Goal: Book appointment/travel/reservation

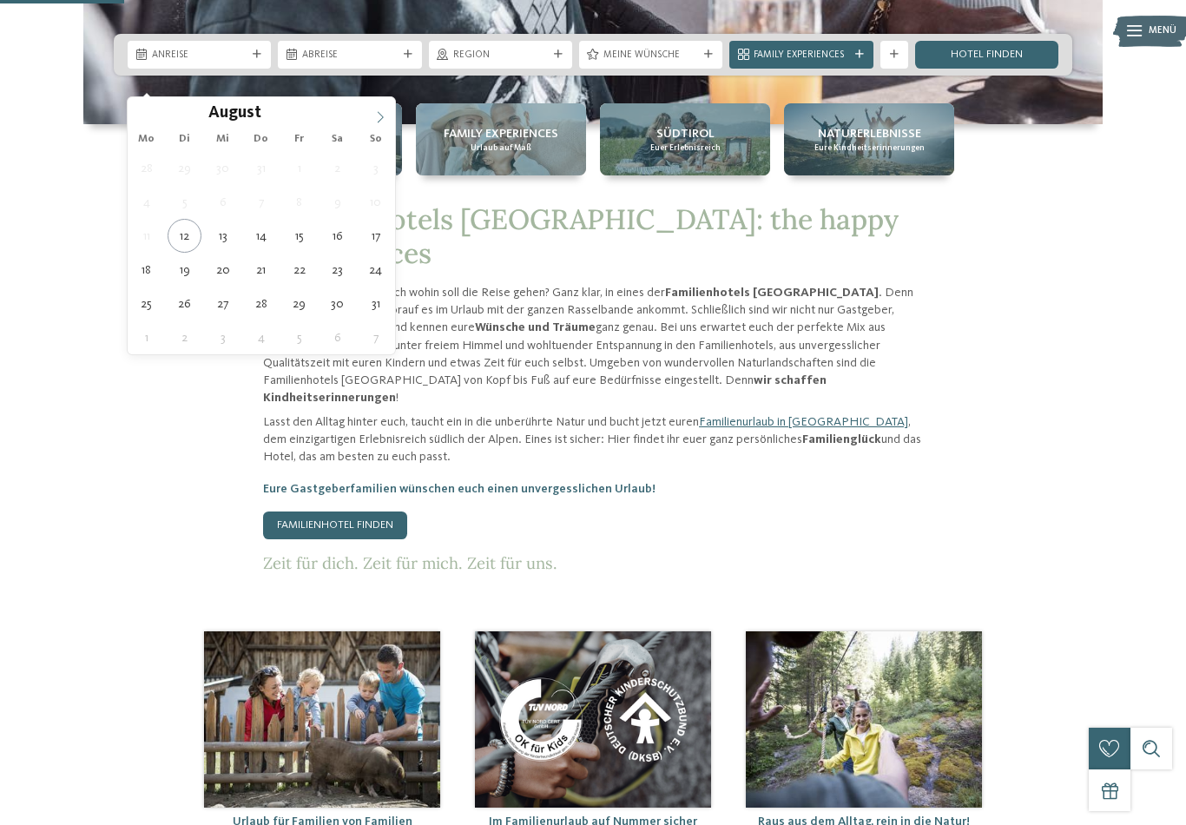
click at [381, 107] on span at bounding box center [380, 112] width 30 height 30
click at [391, 120] on span at bounding box center [380, 112] width 30 height 30
click at [383, 122] on icon at bounding box center [380, 117] width 12 height 12
click at [379, 122] on icon at bounding box center [381, 116] width 6 height 11
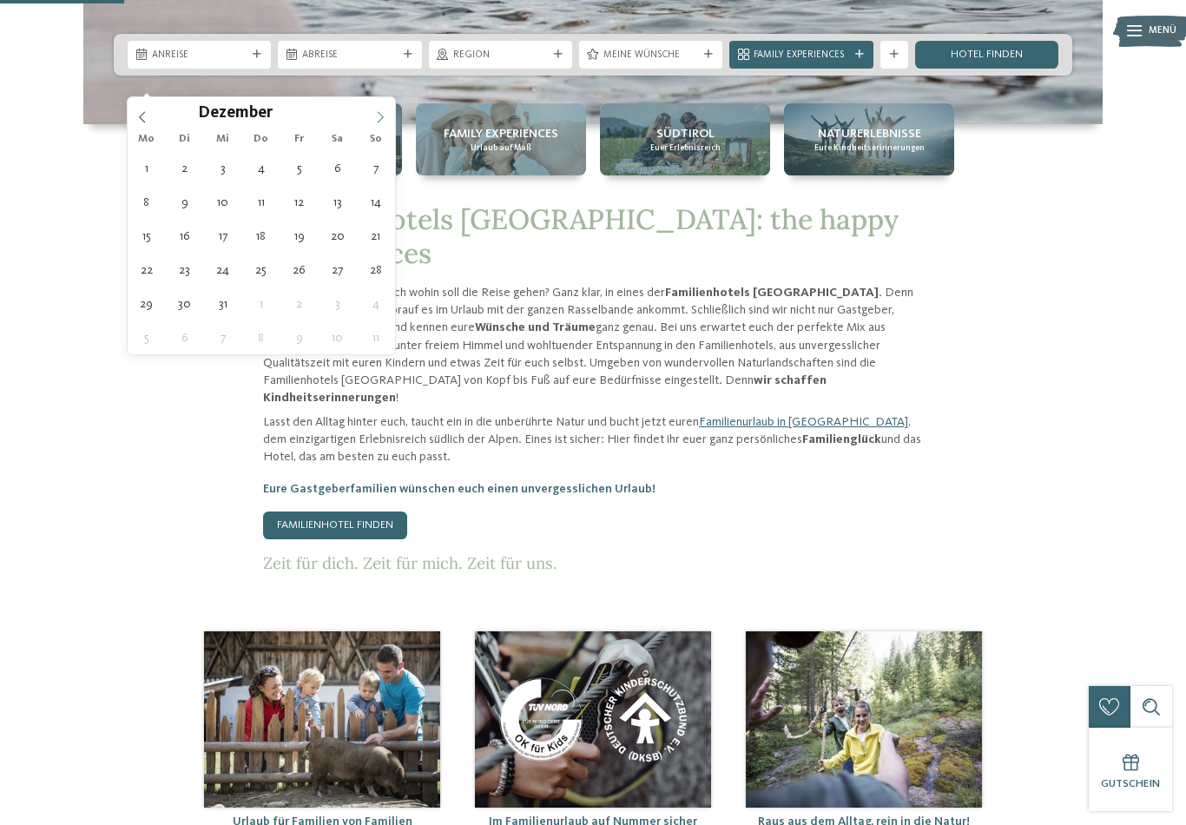
click at [380, 119] on icon at bounding box center [380, 117] width 12 height 12
type input "****"
click at [378, 119] on icon at bounding box center [380, 117] width 12 height 12
click at [382, 118] on icon at bounding box center [380, 117] width 12 height 12
click at [385, 124] on span at bounding box center [380, 112] width 30 height 30
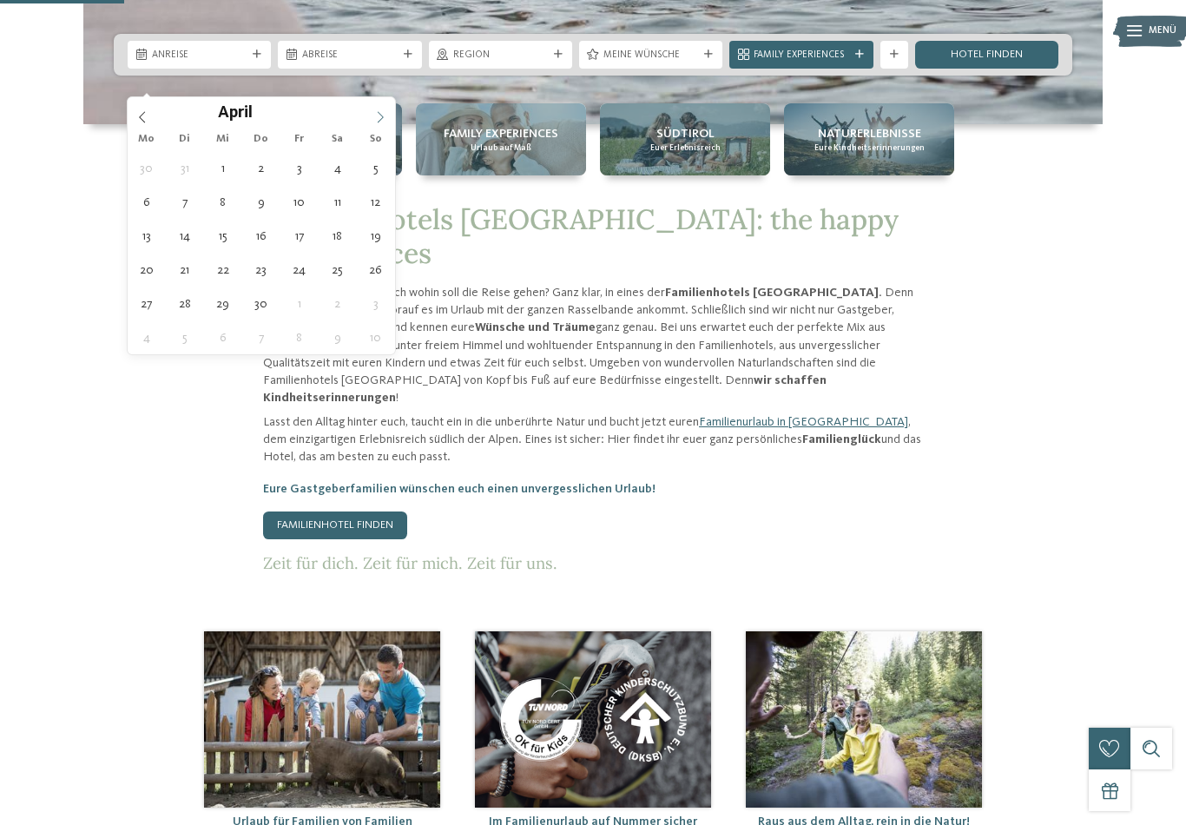
click at [381, 122] on icon at bounding box center [380, 117] width 12 height 12
click at [382, 122] on icon at bounding box center [380, 117] width 12 height 12
click at [383, 119] on icon at bounding box center [380, 117] width 12 height 12
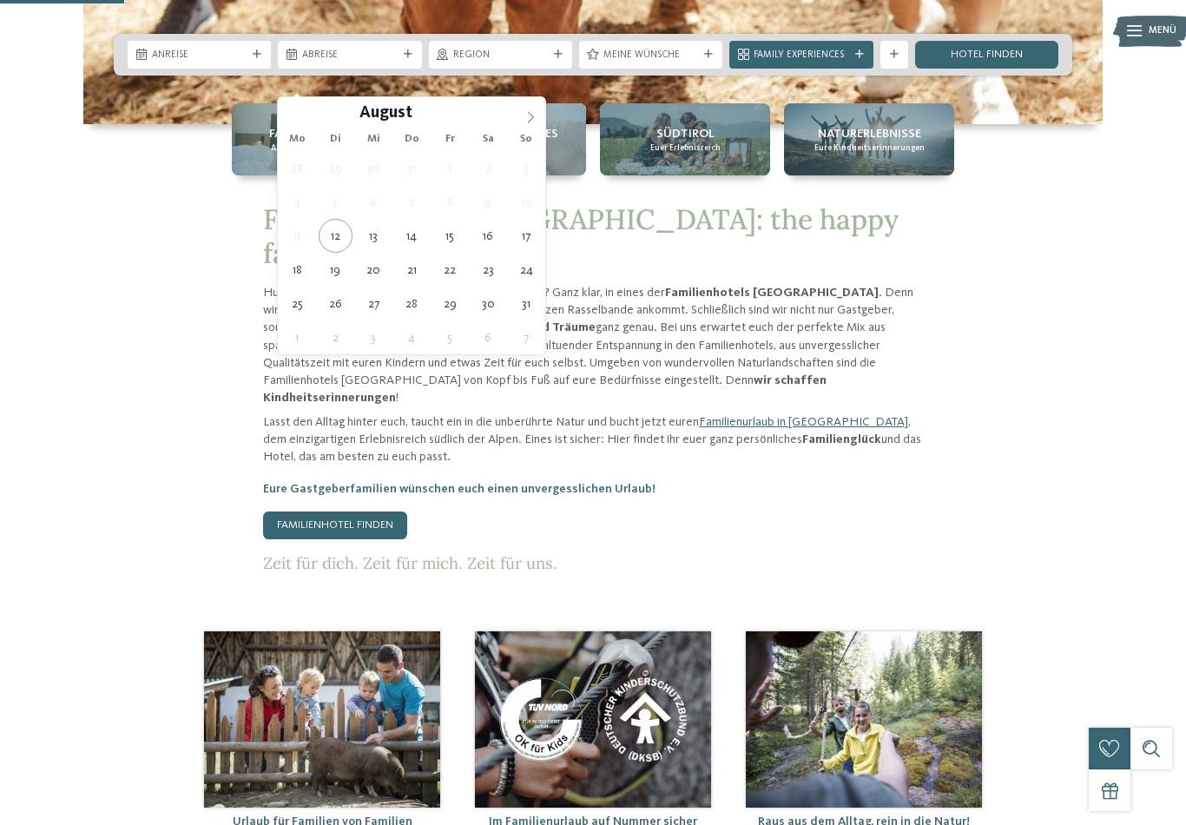
click at [534, 115] on icon at bounding box center [530, 117] width 12 height 12
type div "[DATE]"
type input "****"
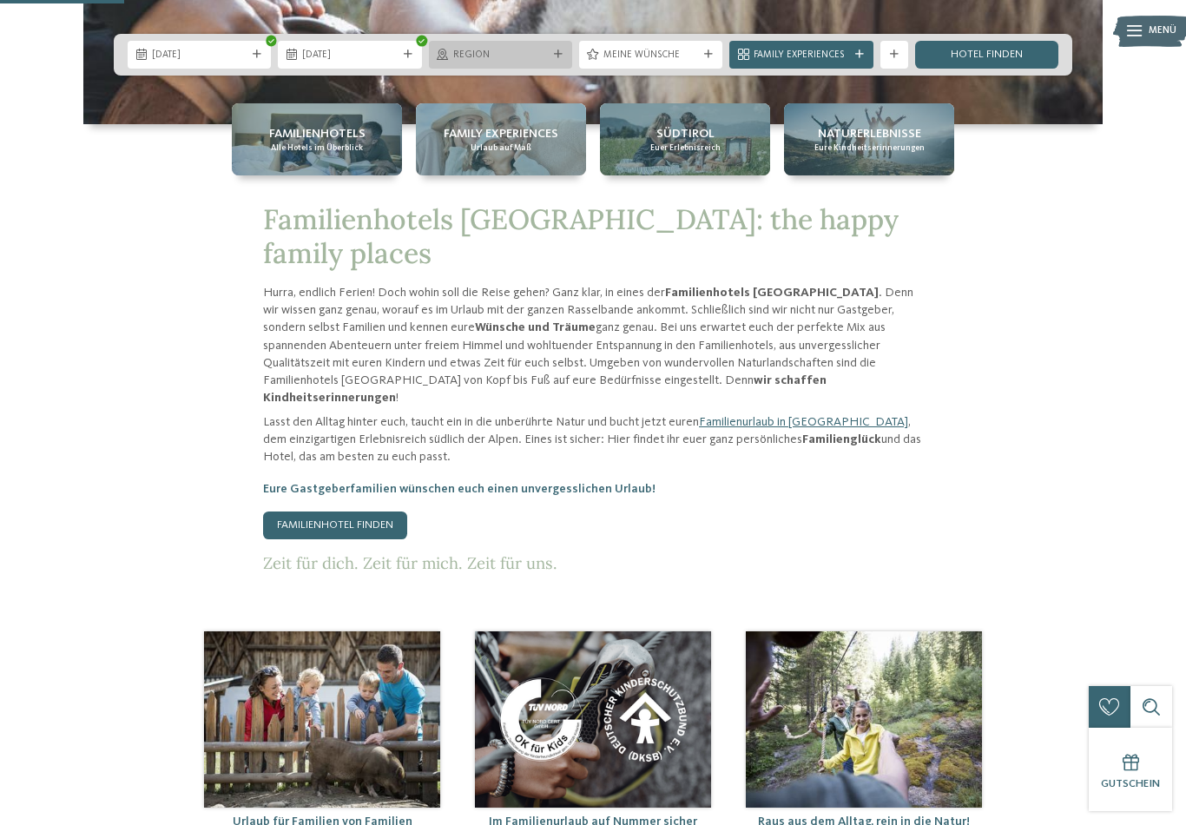
click at [530, 62] on span "Region" at bounding box center [500, 56] width 95 height 14
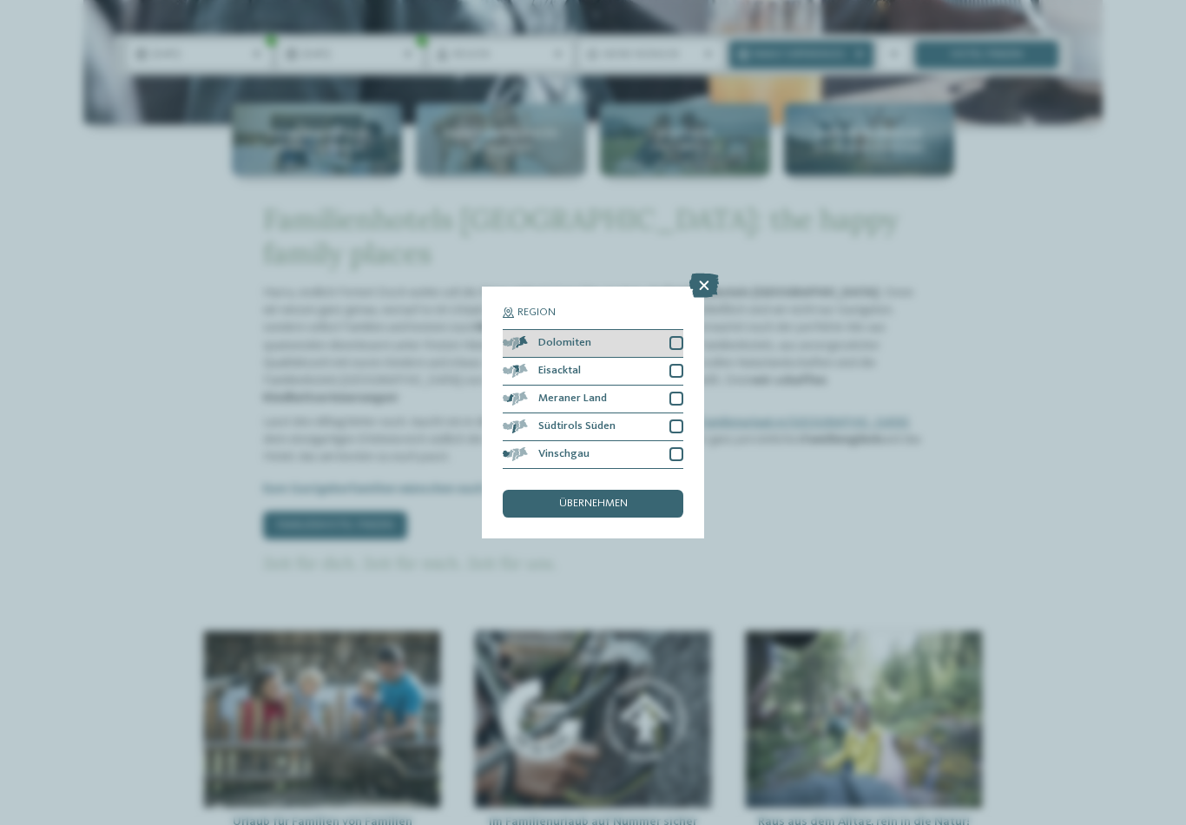
click at [682, 336] on div at bounding box center [676, 343] width 14 height 14
click at [682, 391] on div at bounding box center [676, 398] width 14 height 14
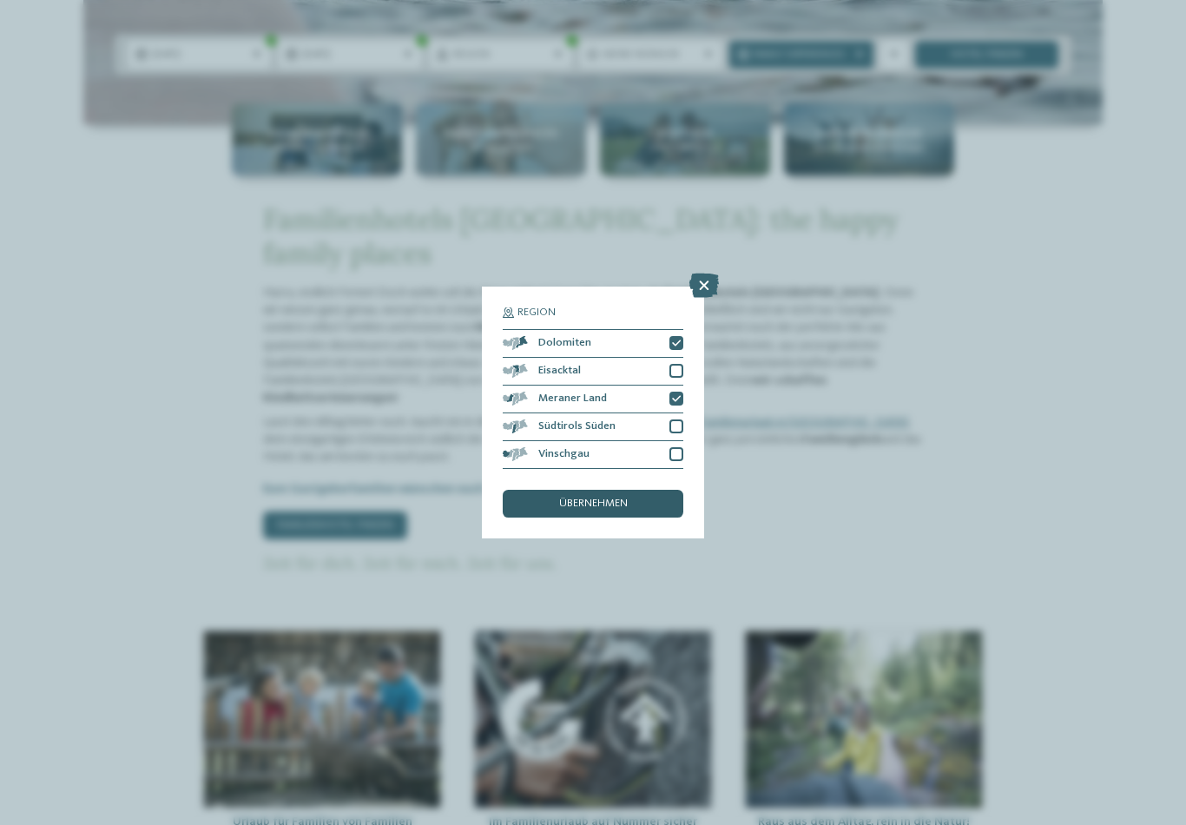
click at [621, 498] on span "übernehmen" at bounding box center [593, 503] width 69 height 11
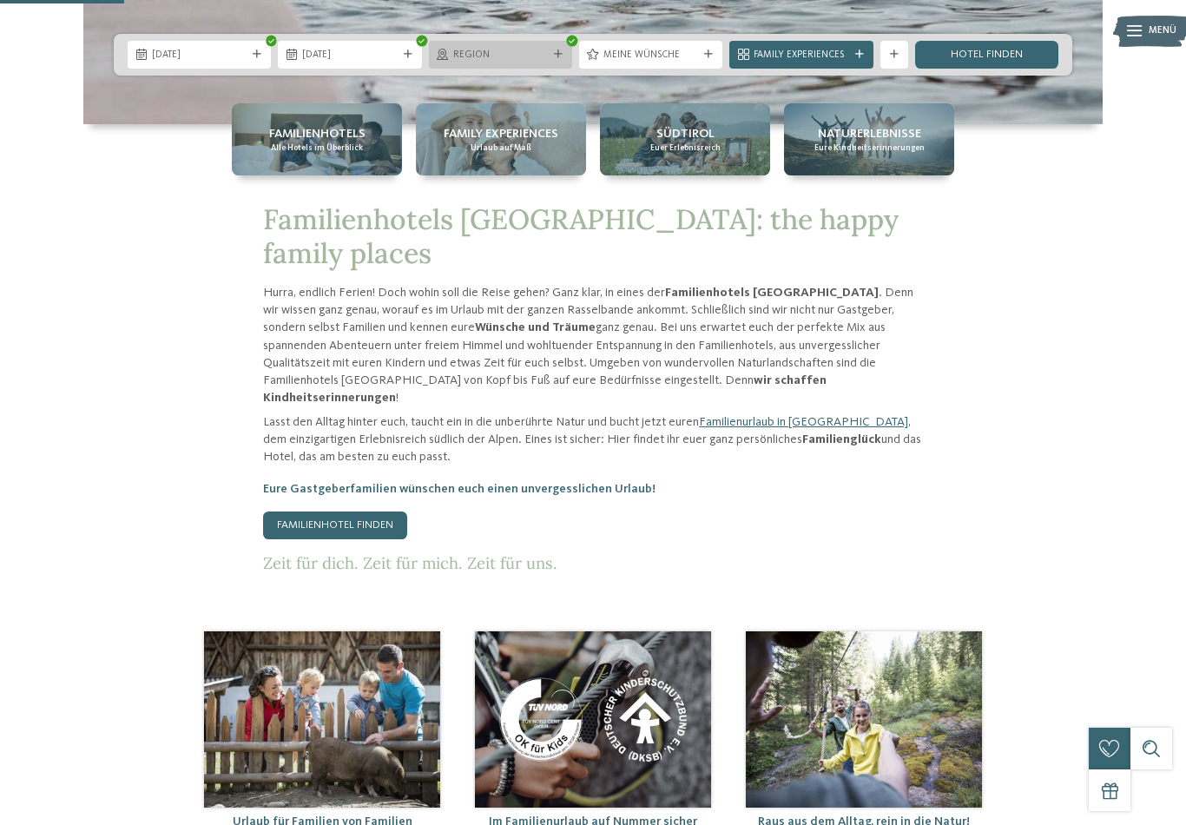
click at [549, 62] on div "Region" at bounding box center [501, 54] width 102 height 15
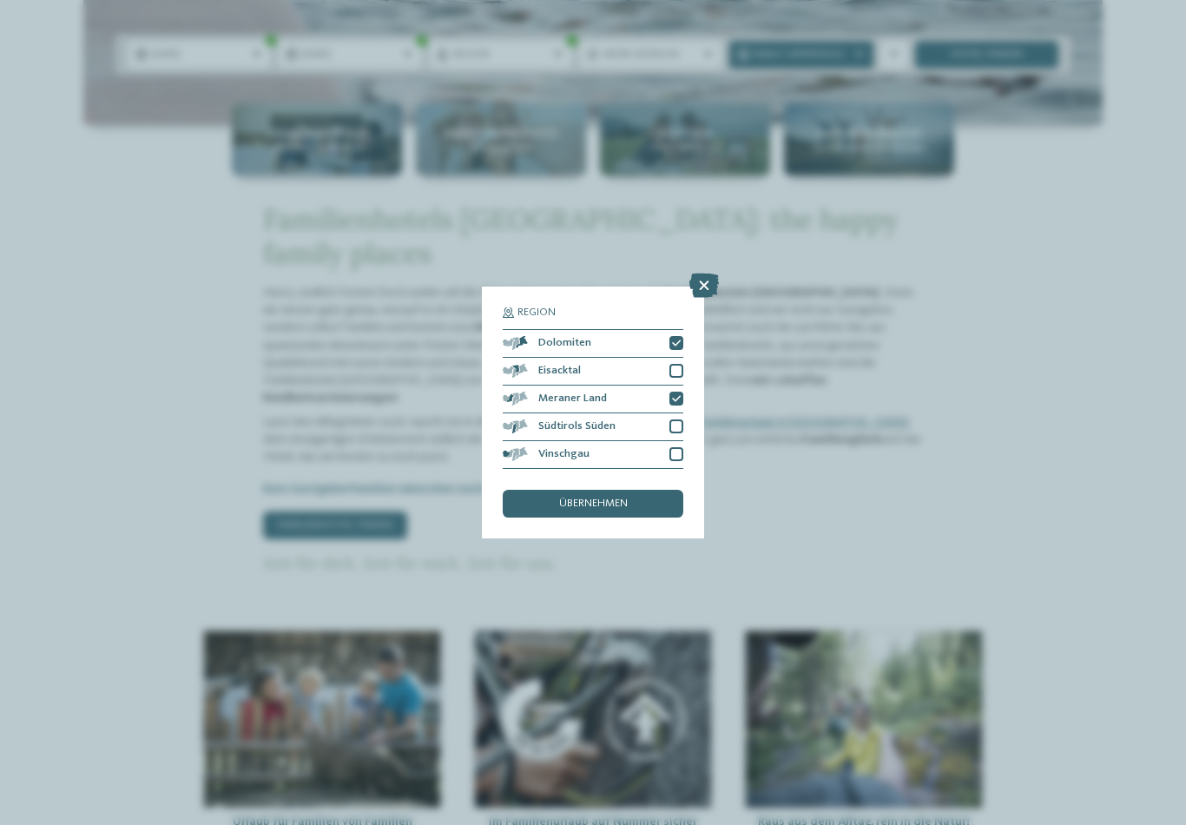
click at [673, 89] on div "Region Dolomiten" at bounding box center [593, 412] width 1186 height 825
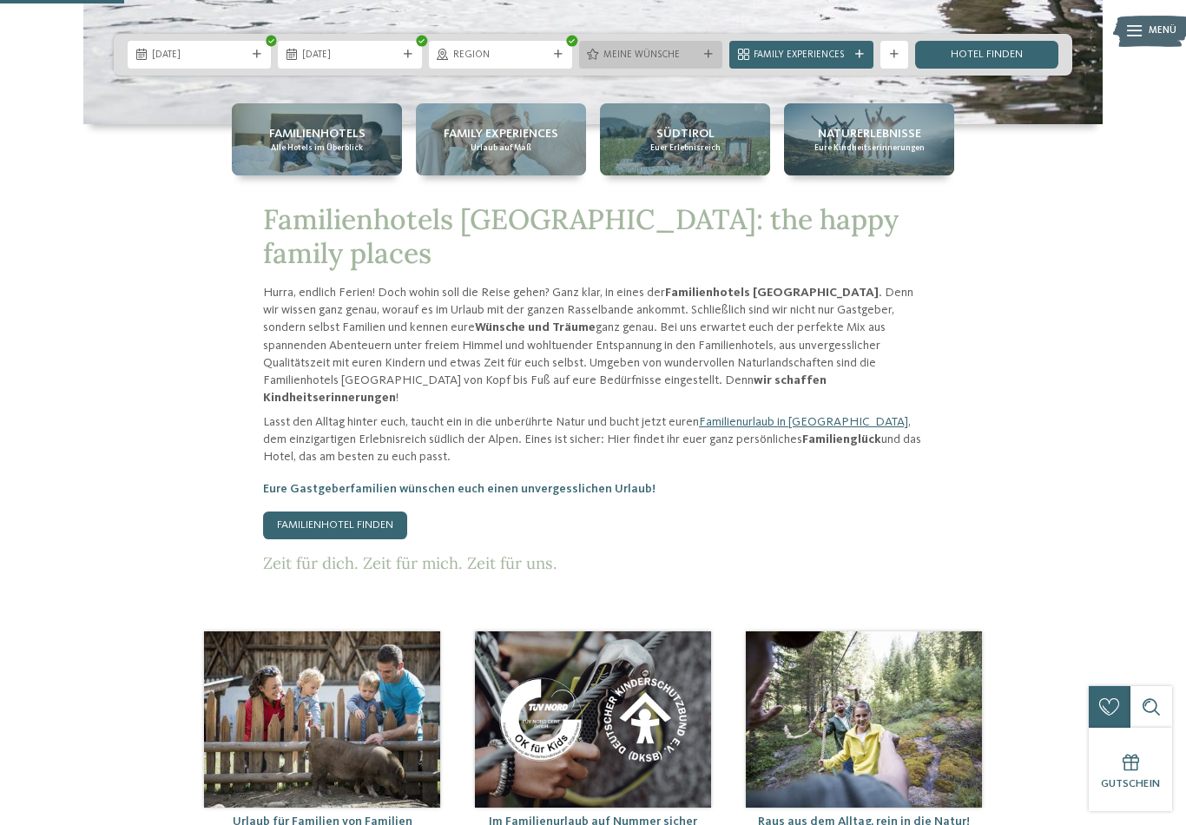
click at [687, 62] on span "Meine Wünsche" at bounding box center [650, 56] width 95 height 14
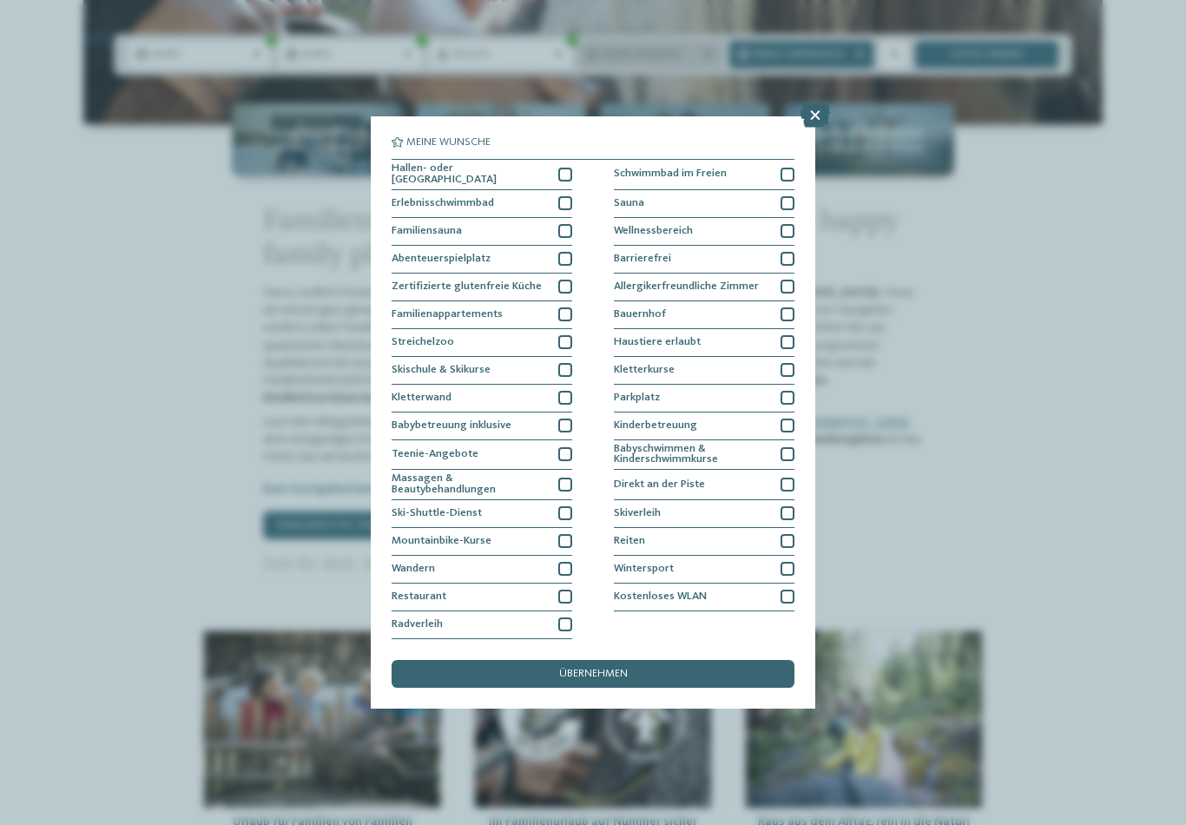
scroll to position [33, 0]
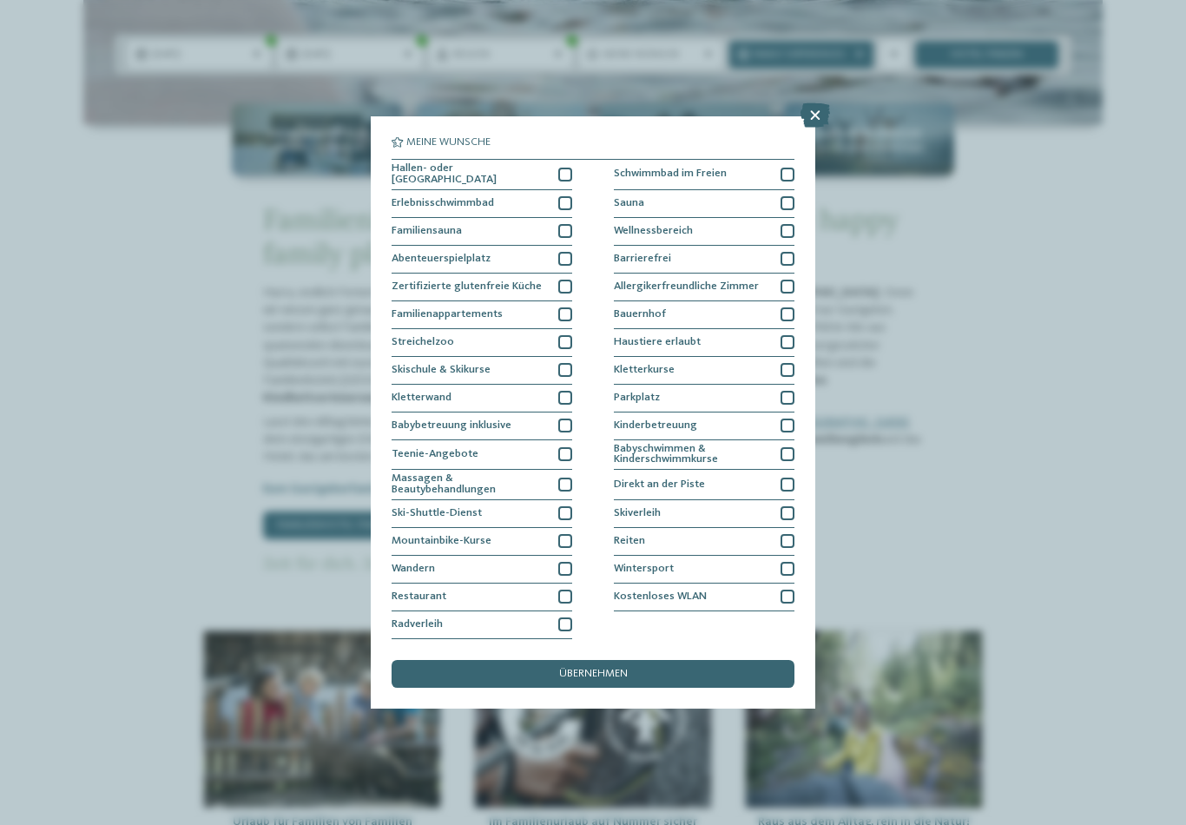
click at [190, 344] on div "Meine Wünsche Hallen- oder Schleusenbad Schwimmbad im Freien" at bounding box center [593, 412] width 1186 height 825
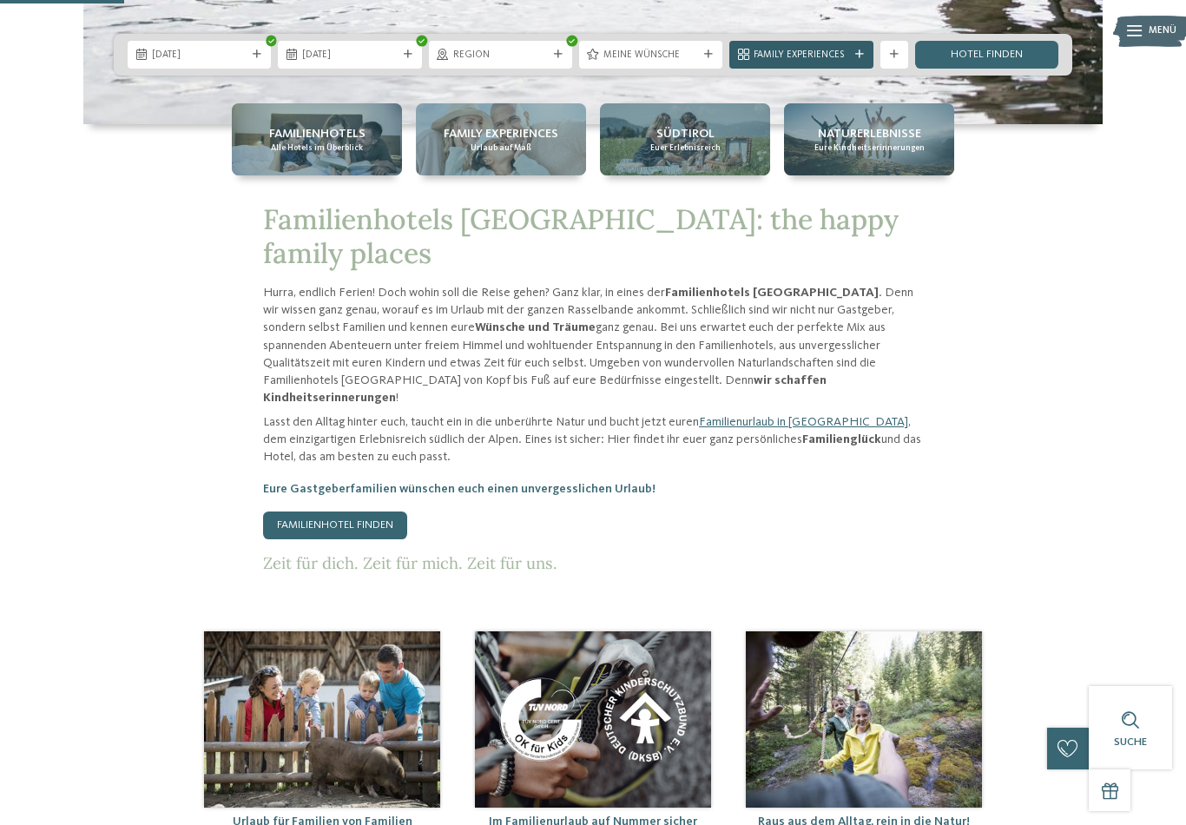
click at [837, 62] on span "Family Experiences" at bounding box center [800, 56] width 95 height 14
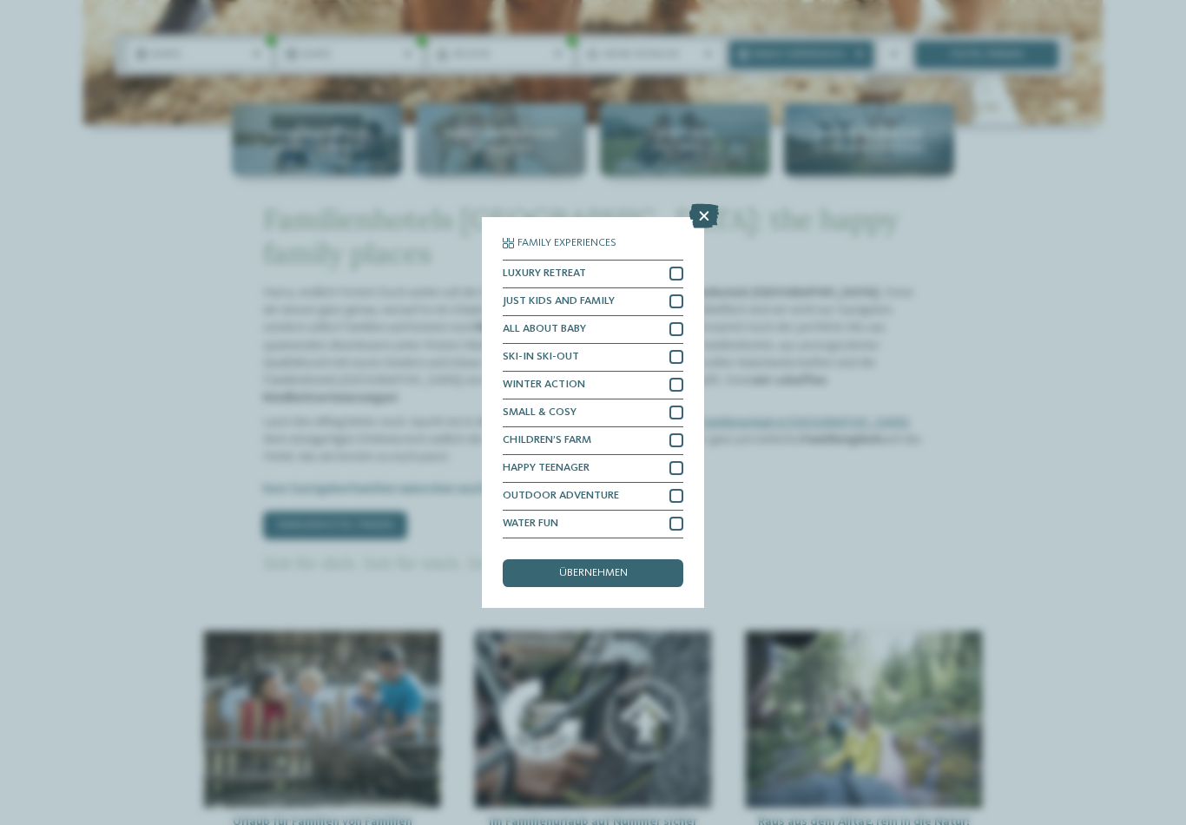
click at [706, 204] on icon at bounding box center [704, 216] width 30 height 24
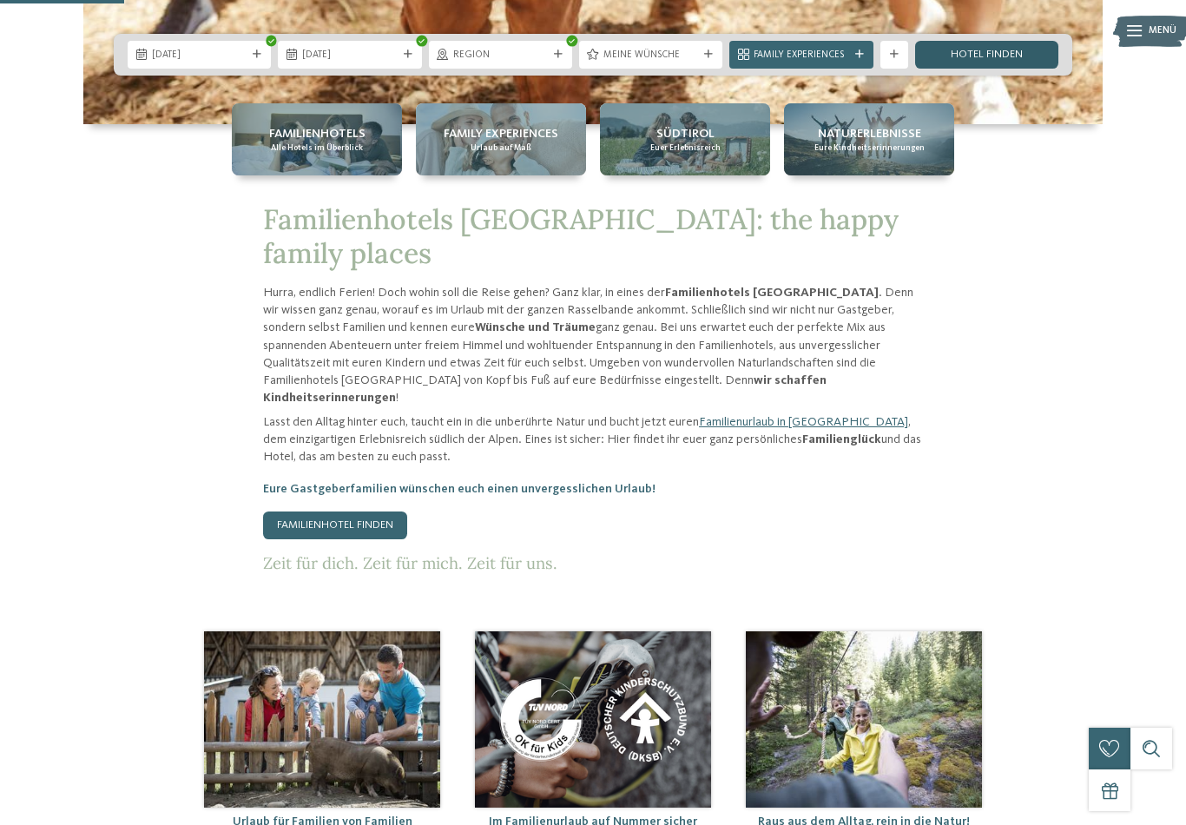
click at [996, 69] on link "Hotel finden" at bounding box center [986, 55] width 143 height 28
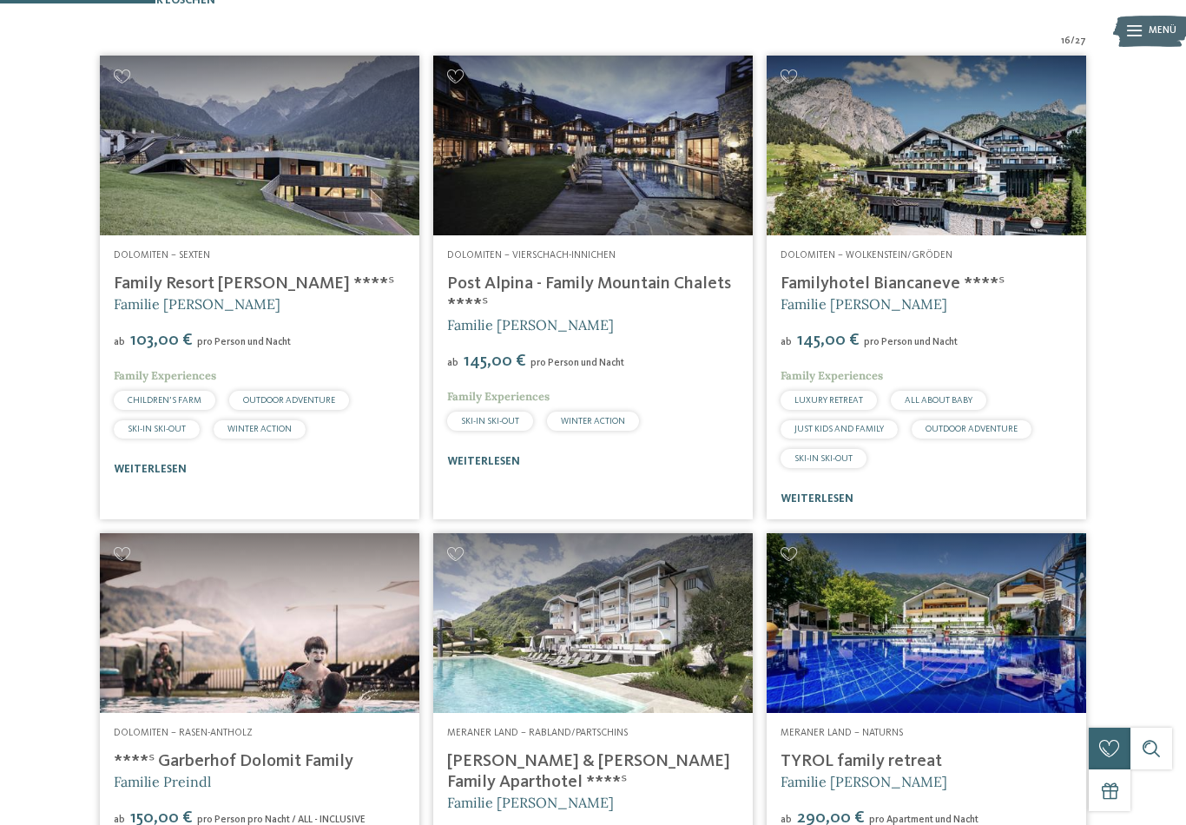
scroll to position [442, 0]
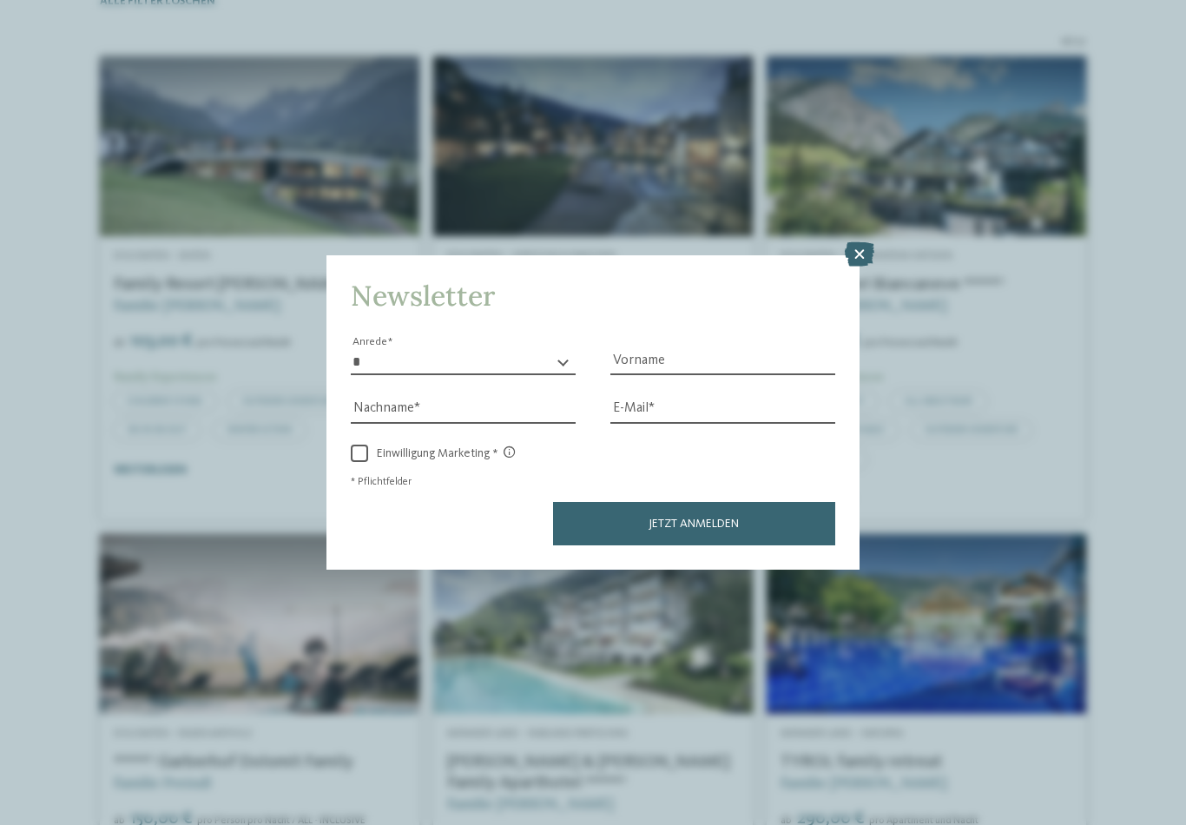
click at [1141, 466] on div "Newsletter * **** **** ******* ****** Anrede Vorname Nachname Link" at bounding box center [593, 412] width 1186 height 825
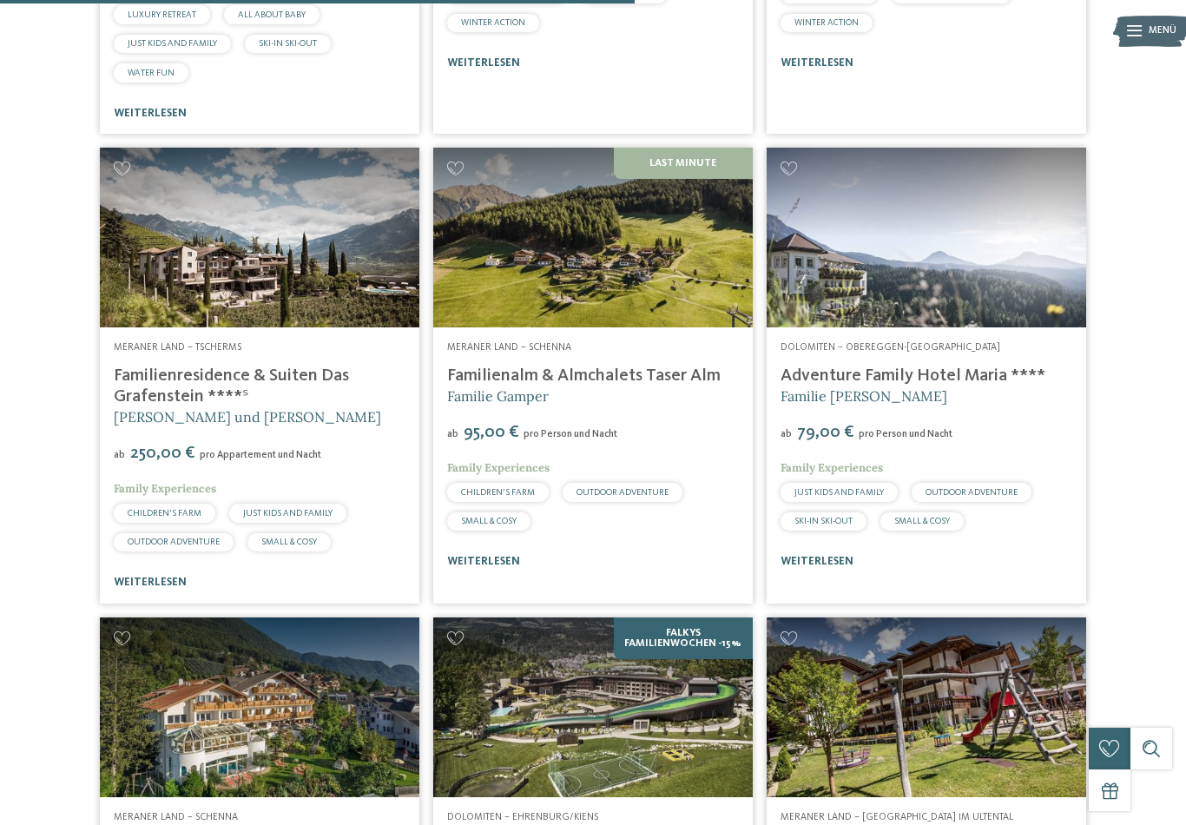
scroll to position [1803, 0]
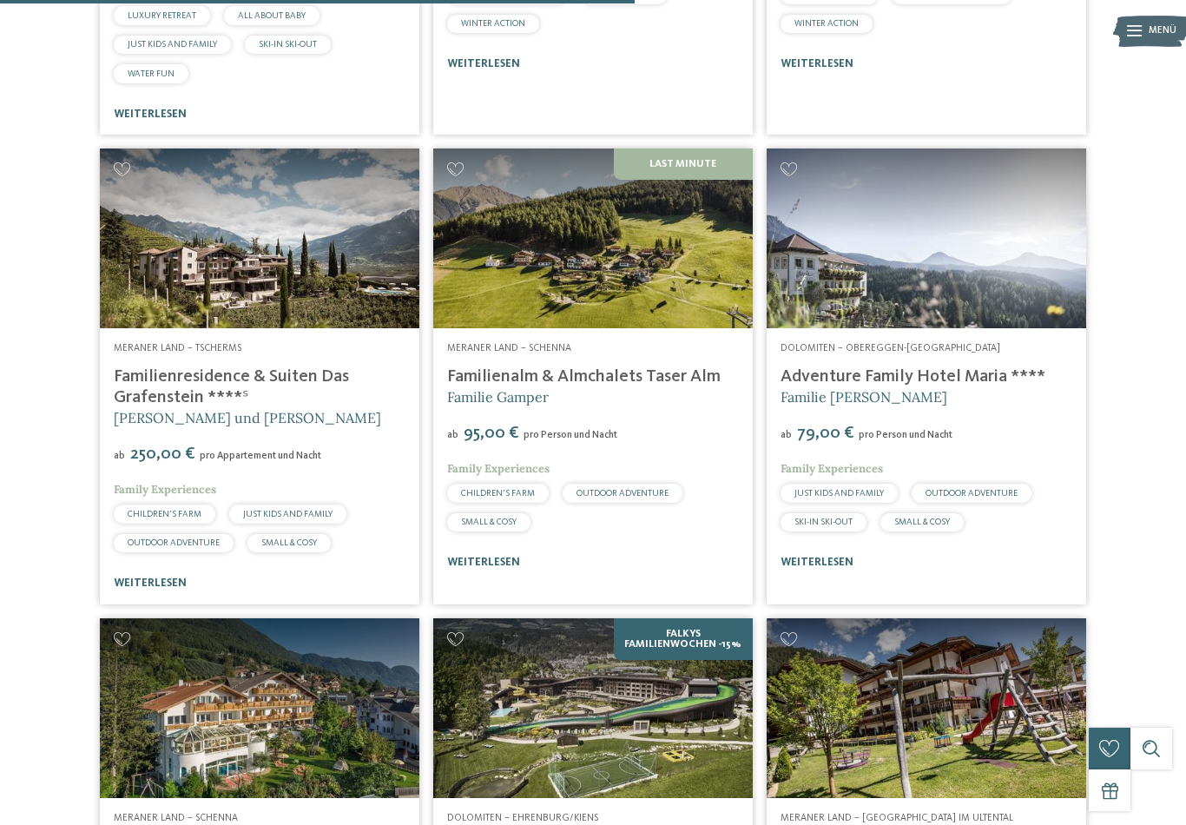
click at [670, 317] on img at bounding box center [592, 238] width 319 height 180
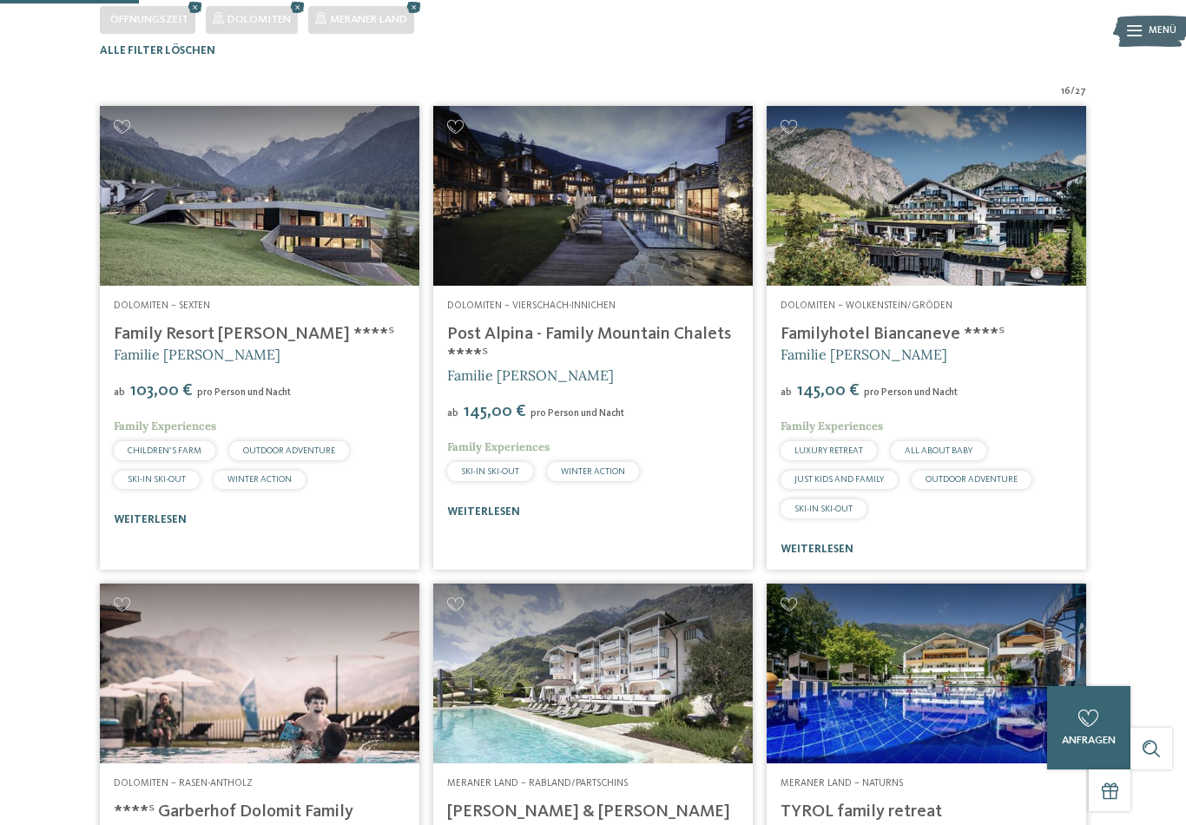
scroll to position [391, 0]
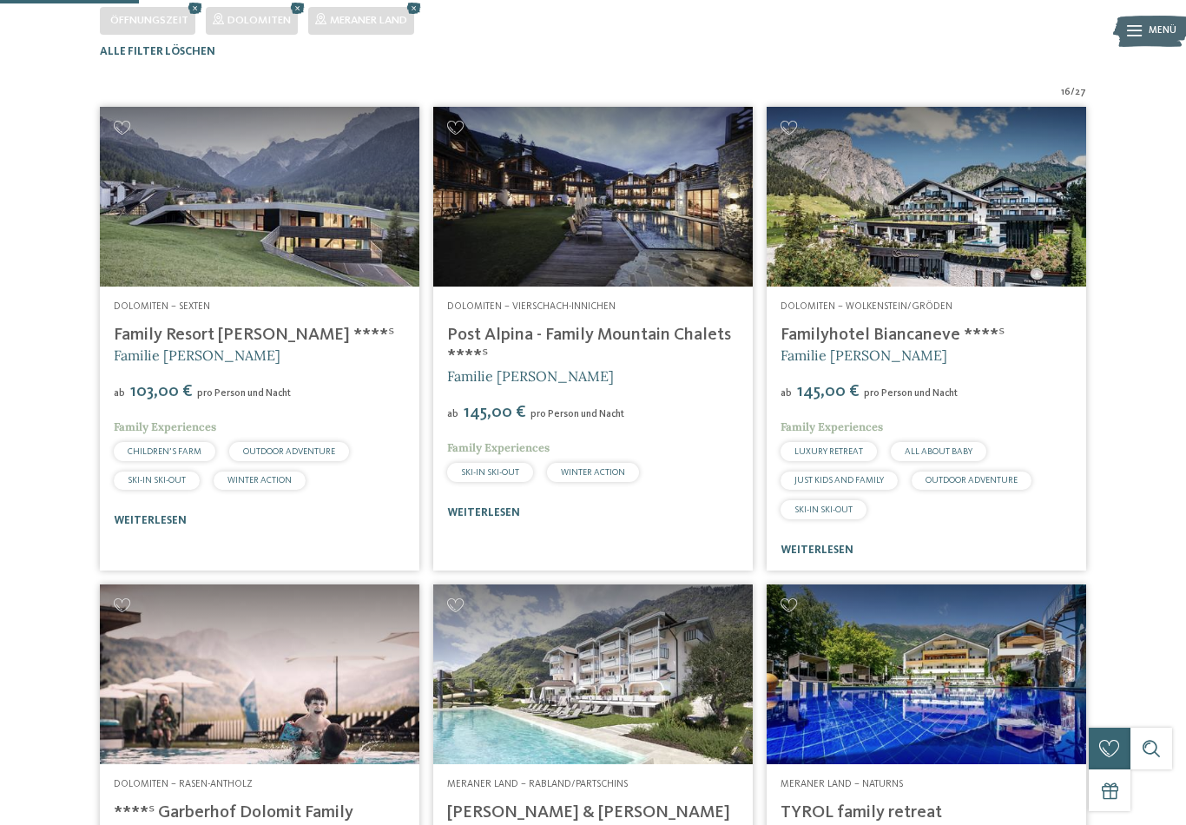
click at [950, 256] on img at bounding box center [925, 197] width 319 height 180
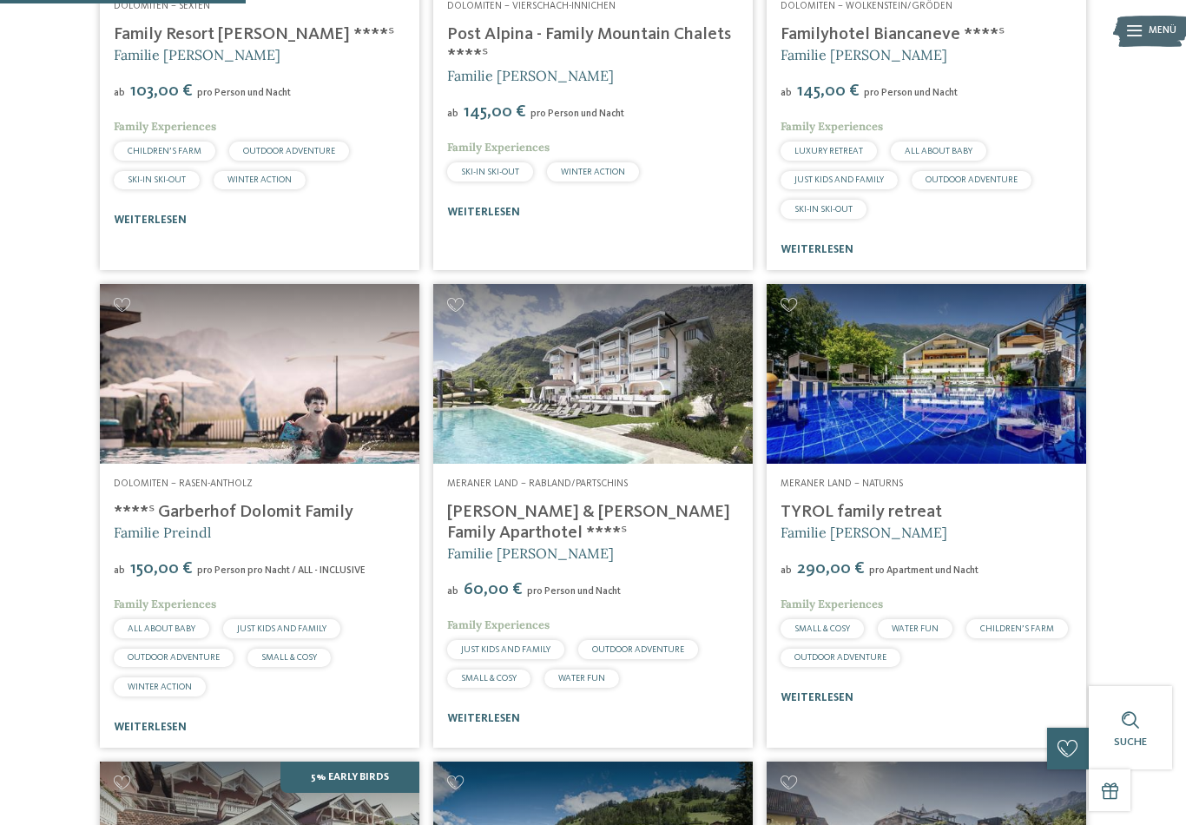
scroll to position [694, 0]
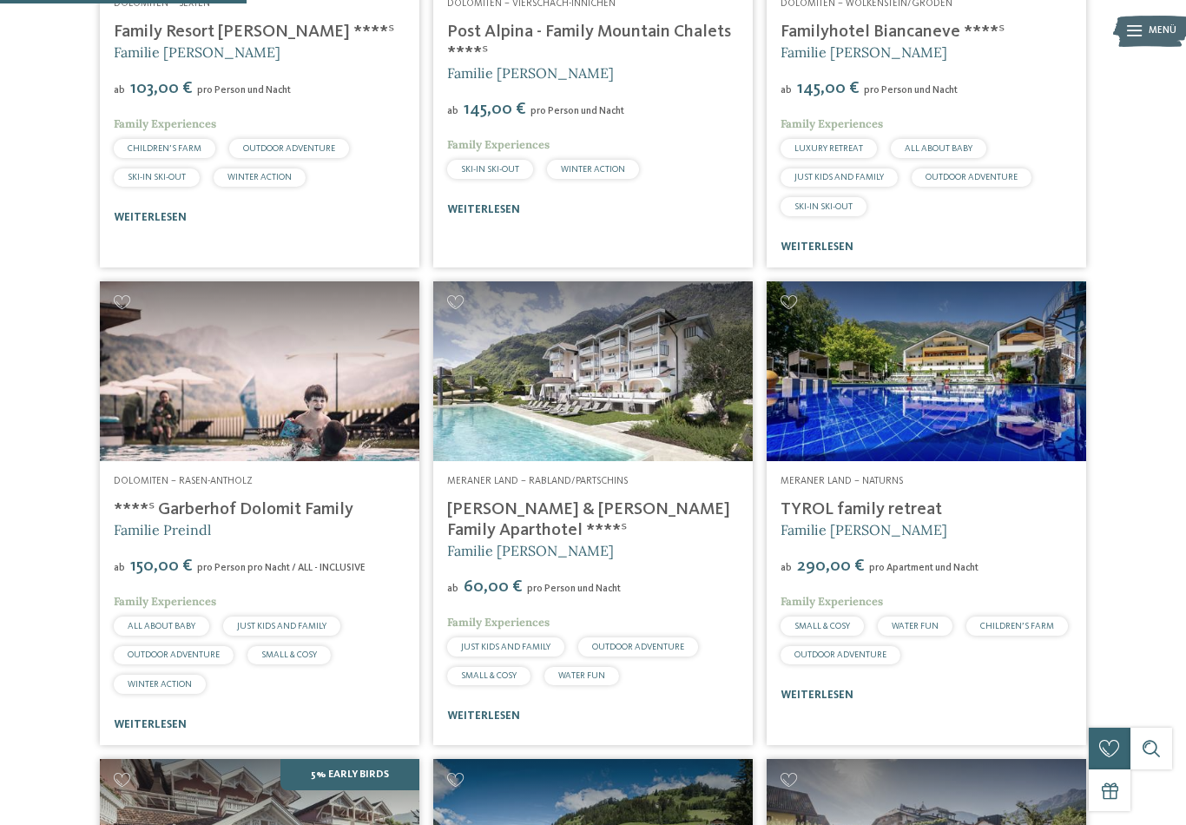
click at [283, 457] on img at bounding box center [259, 371] width 319 height 180
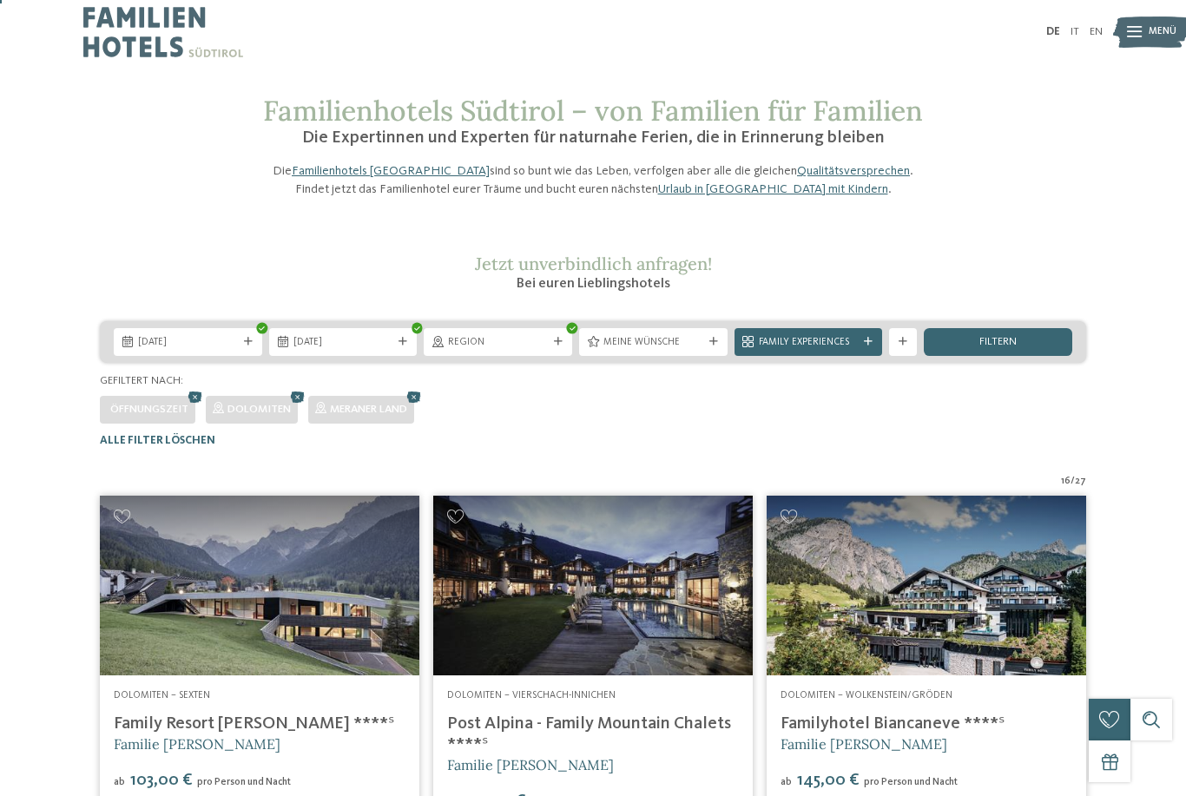
scroll to position [0, 0]
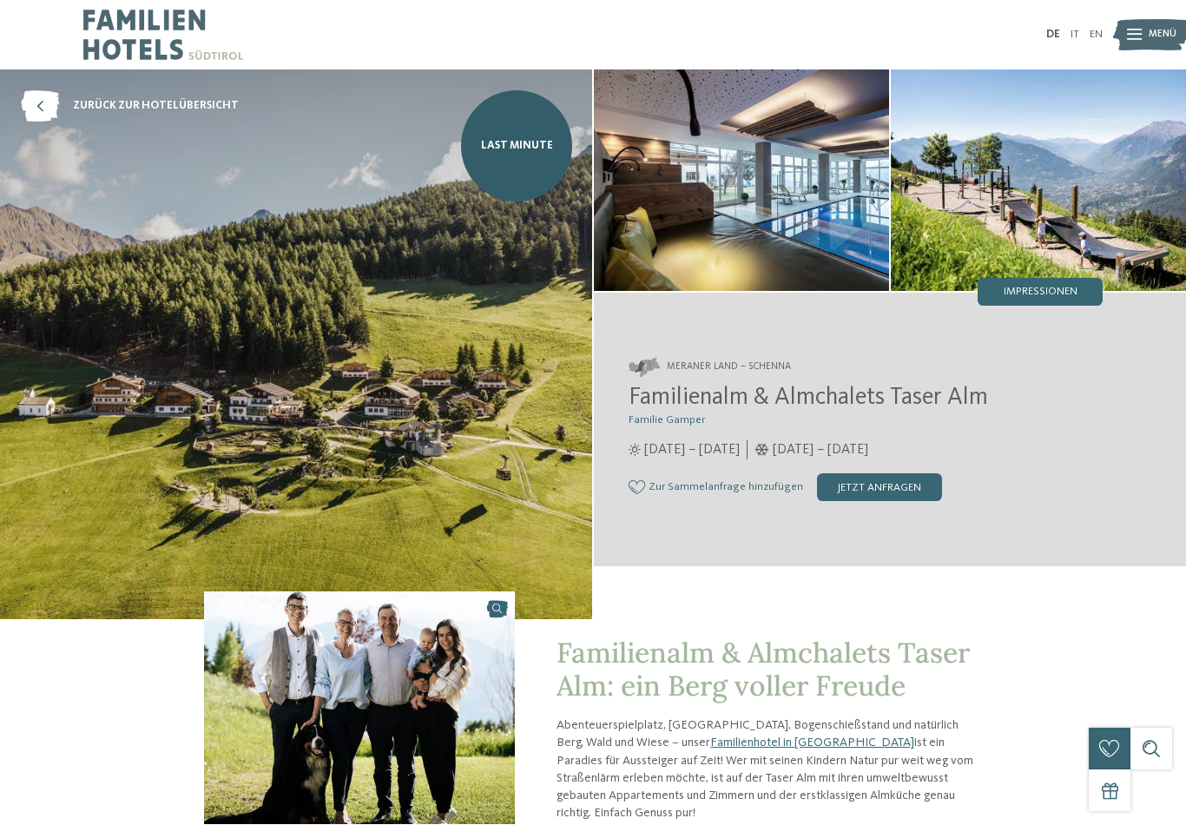
click at [103, 430] on img at bounding box center [296, 343] width 592 height 549
click at [76, 424] on img at bounding box center [296, 343] width 592 height 549
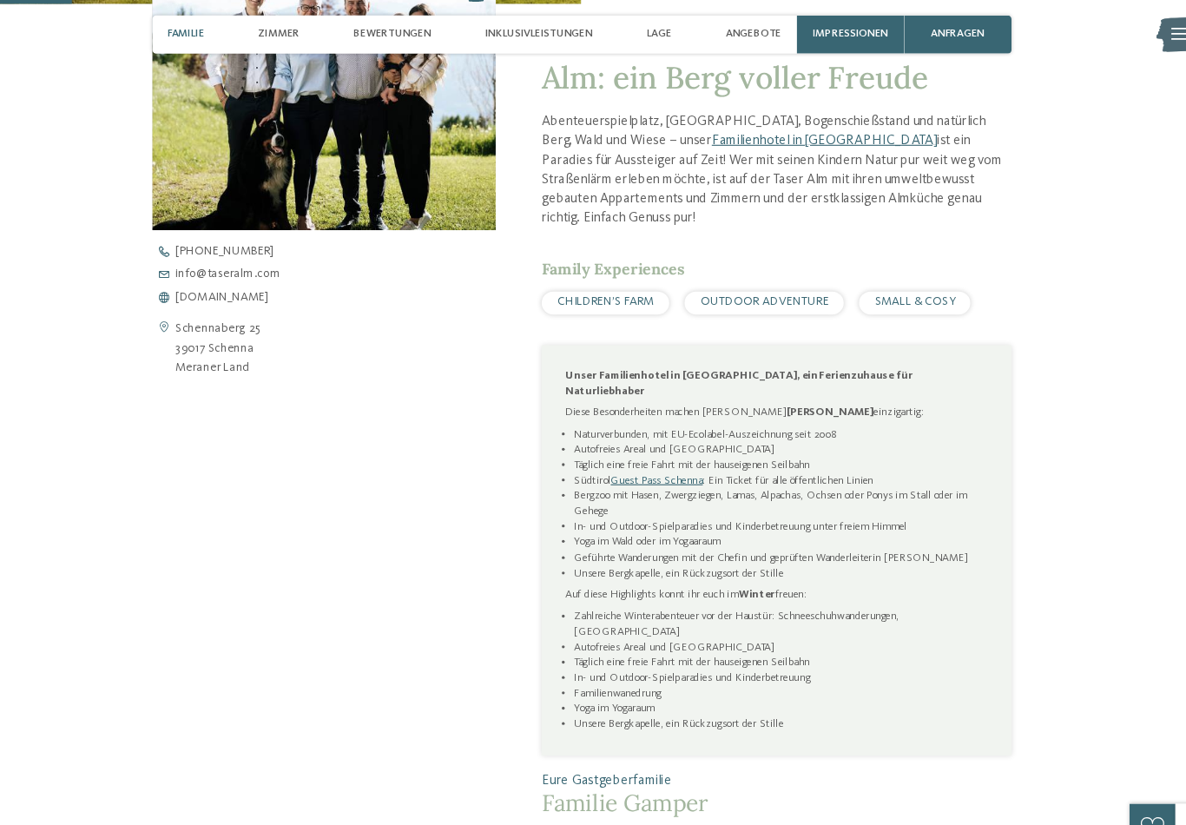
scroll to position [615, 0]
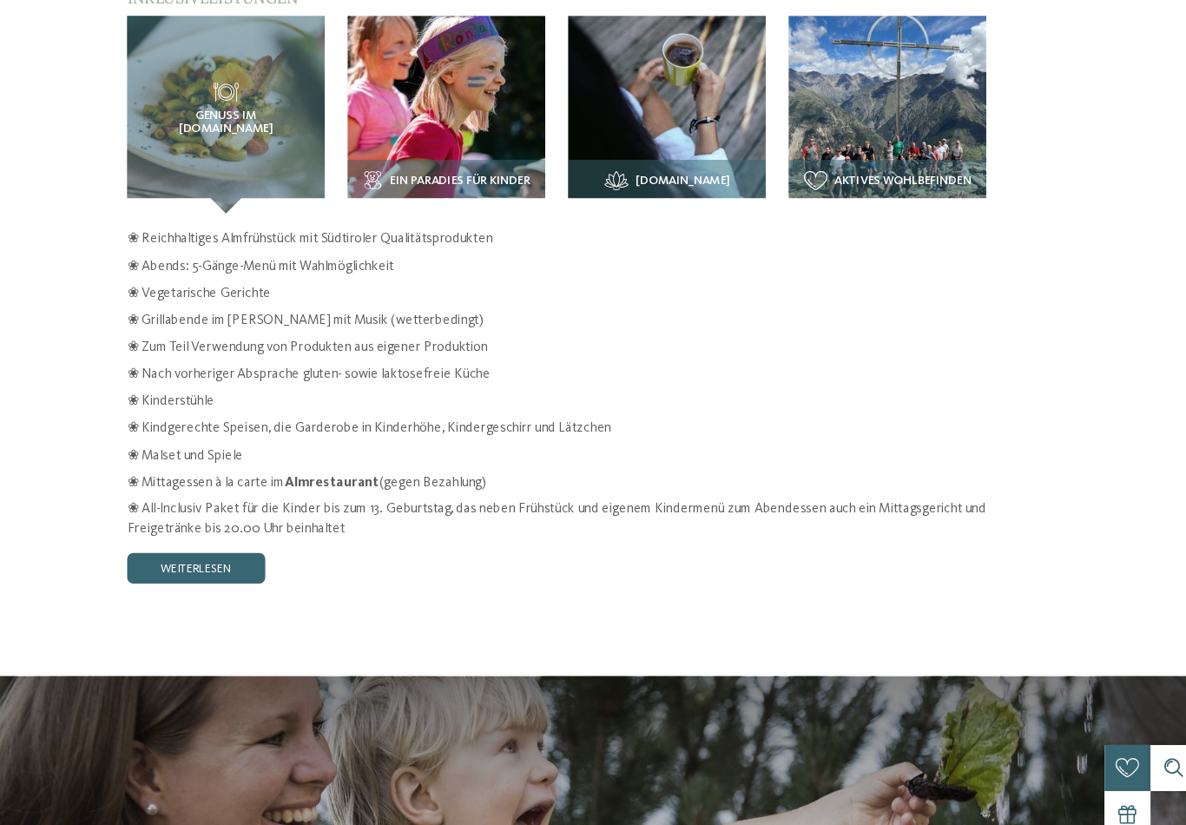
click at [1011, 419] on div "zurück zur Hotelübersicht Last Minute Familie Gamper" at bounding box center [593, 716] width 1186 height 5577
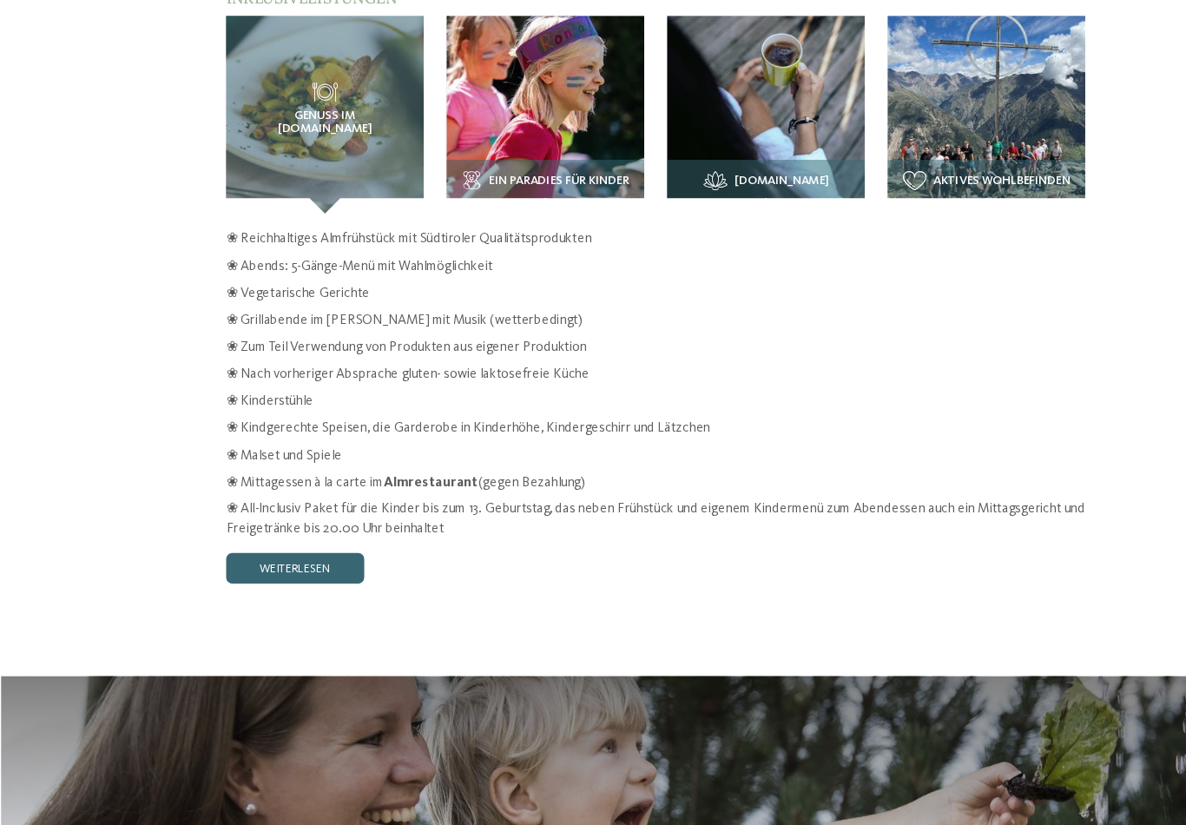
scroll to position [2142, 0]
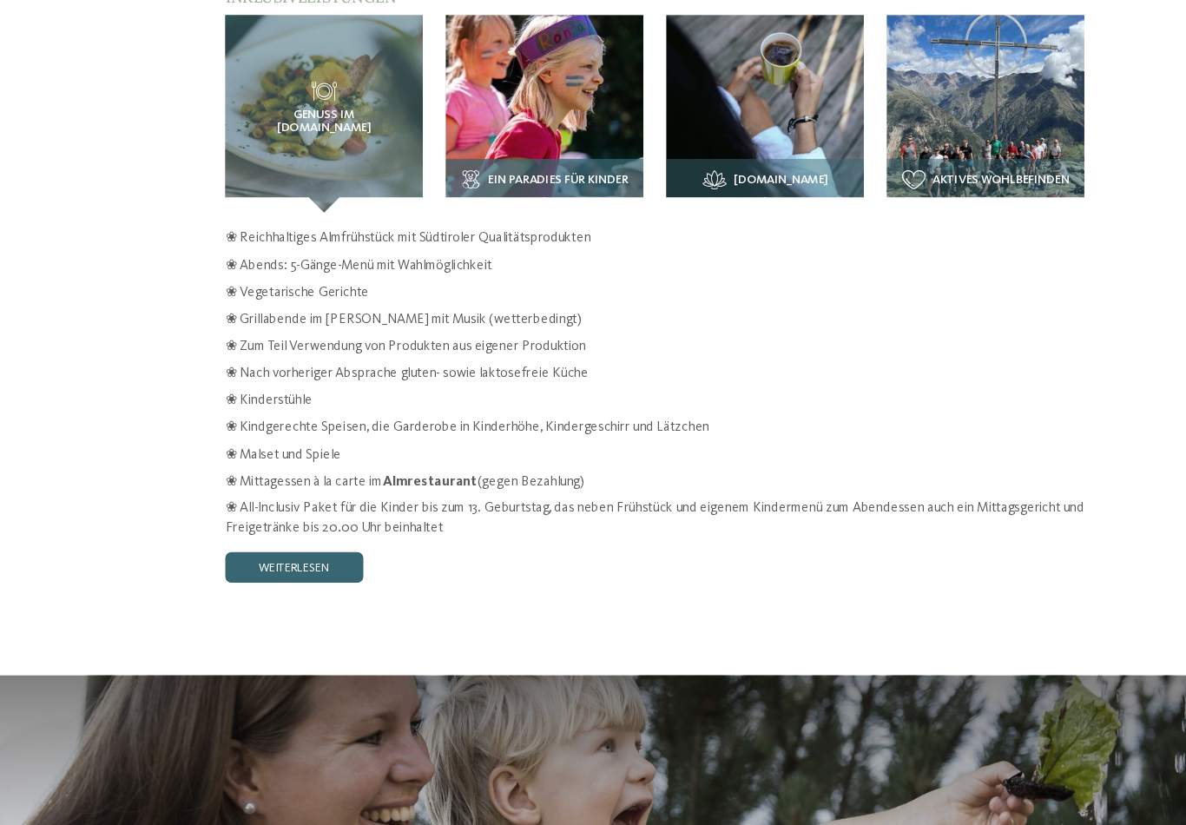
click at [511, 210] on span "Ein Paradies für Kinder" at bounding box center [505, 216] width 127 height 12
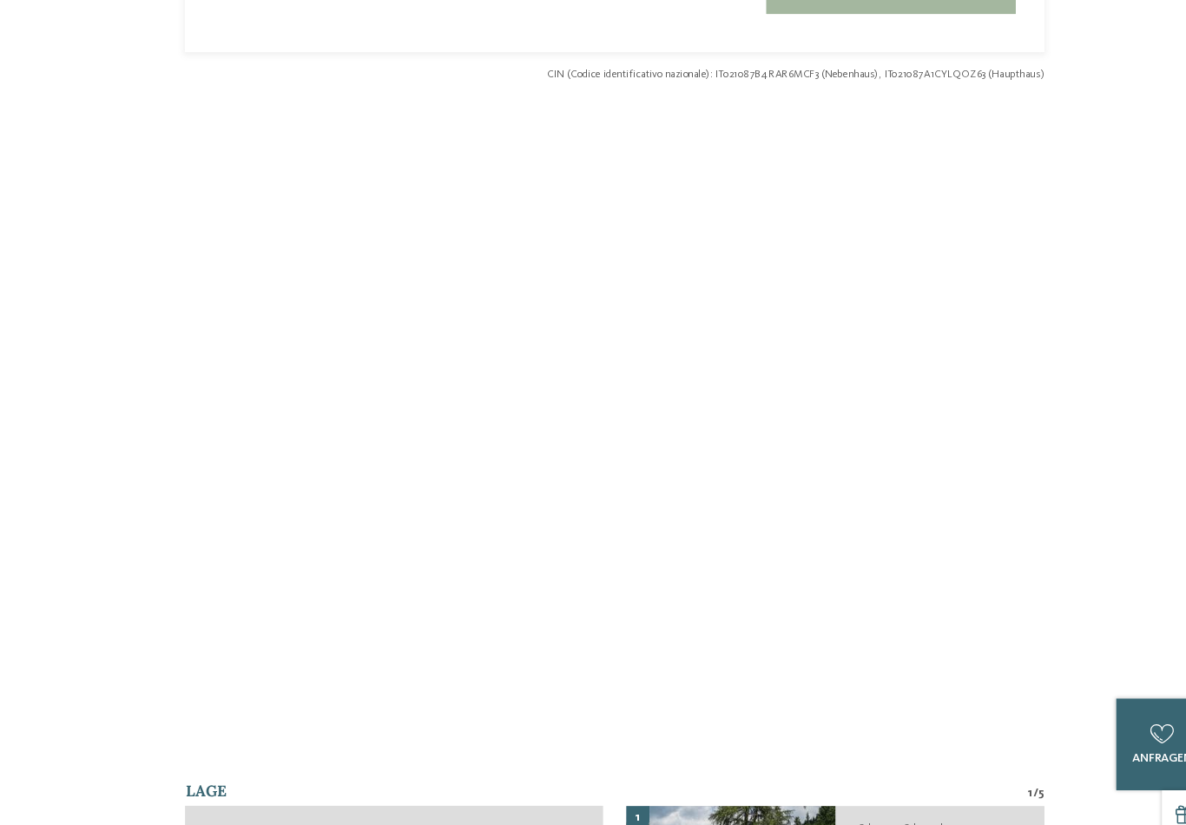
scroll to position [4363, 0]
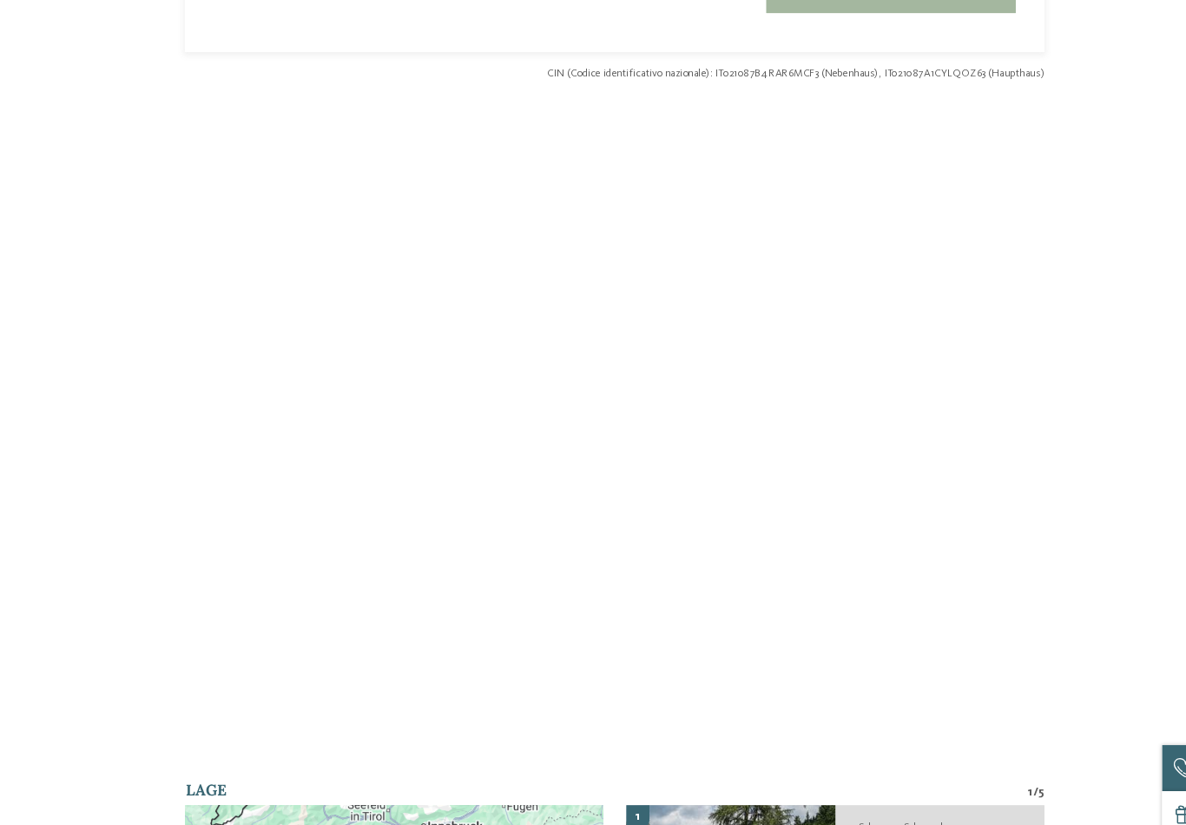
click at [121, 363] on div at bounding box center [593, 442] width 944 height 521
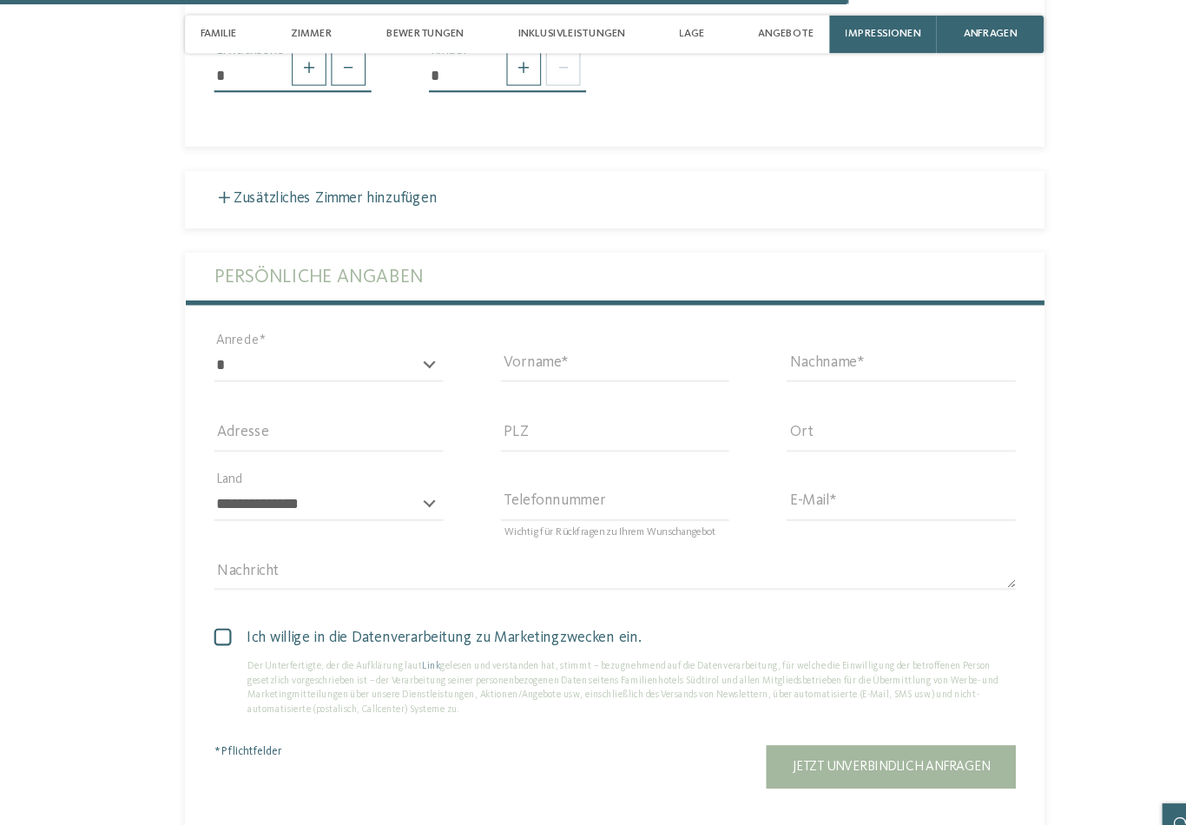
scroll to position [3671, 0]
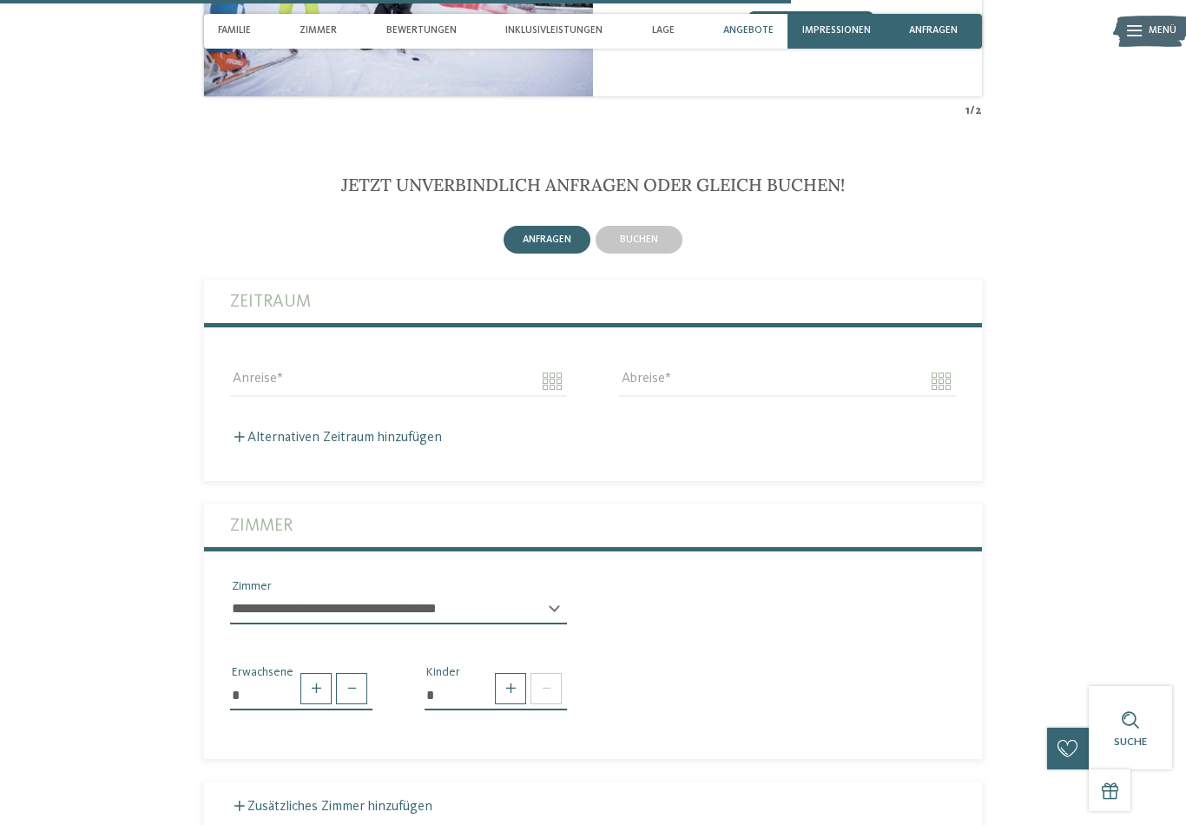
scroll to position [2848, 0]
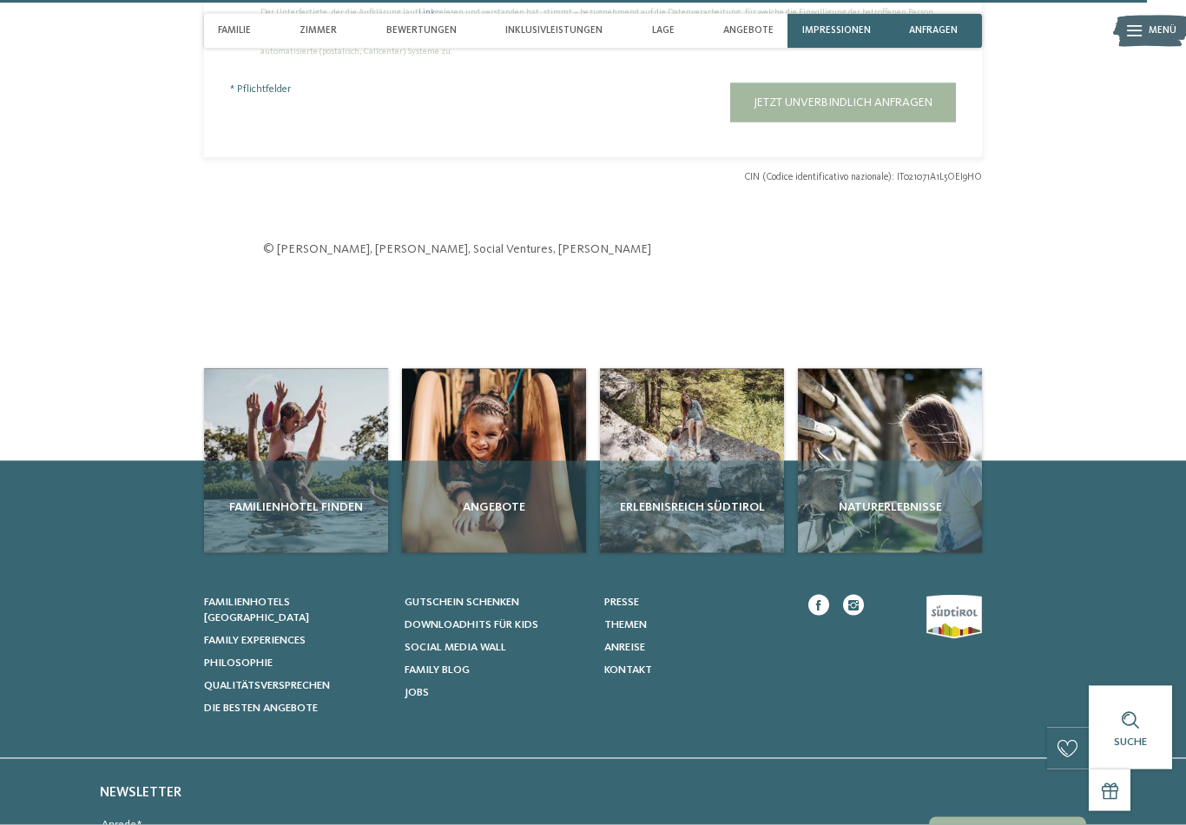
scroll to position [5689, 0]
